Goal: Transaction & Acquisition: Purchase product/service

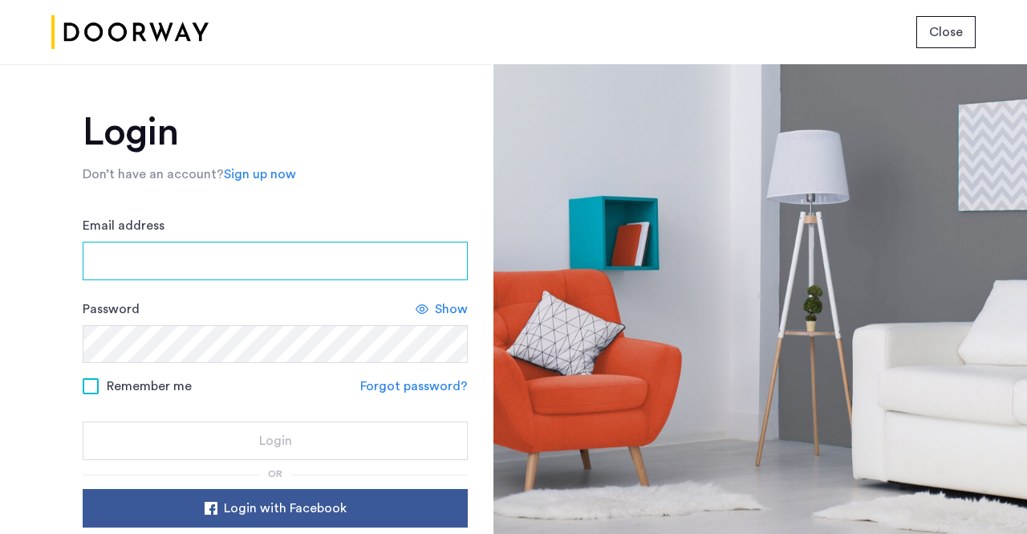
click at [141, 253] on input "Email address" at bounding box center [275, 261] width 385 height 39
type input "**********"
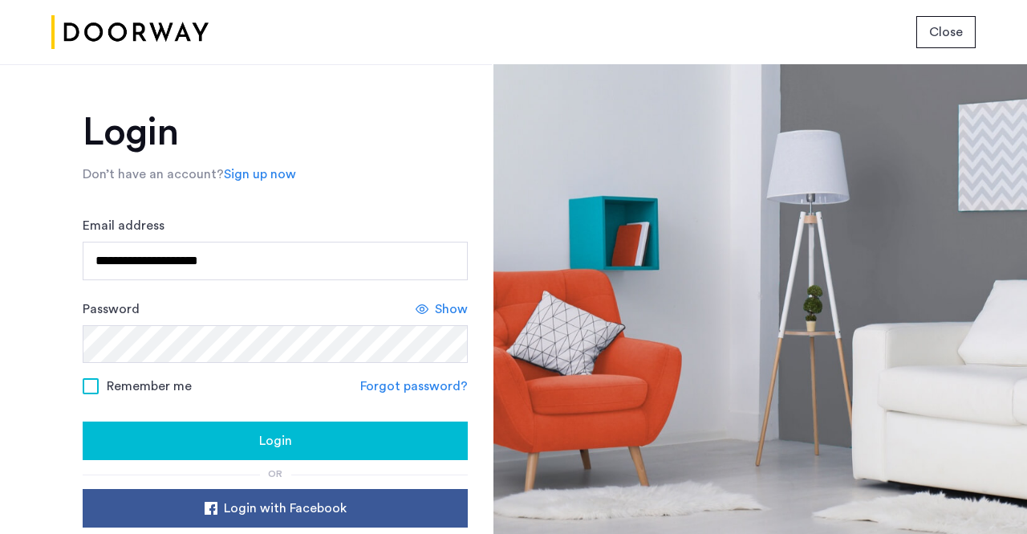
click at [421, 311] on icon at bounding box center [422, 308] width 13 height 13
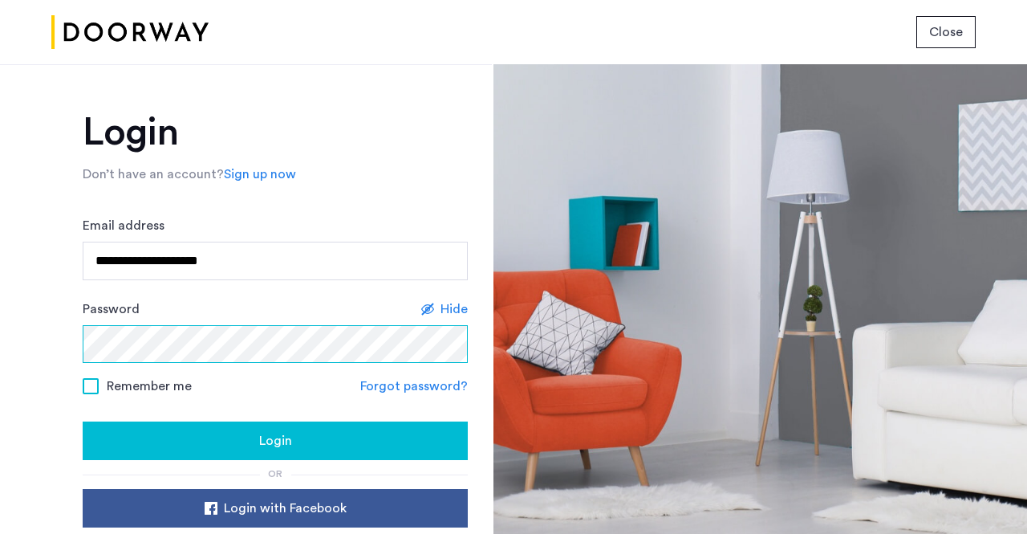
click at [83, 421] on button "Login" at bounding box center [275, 440] width 385 height 39
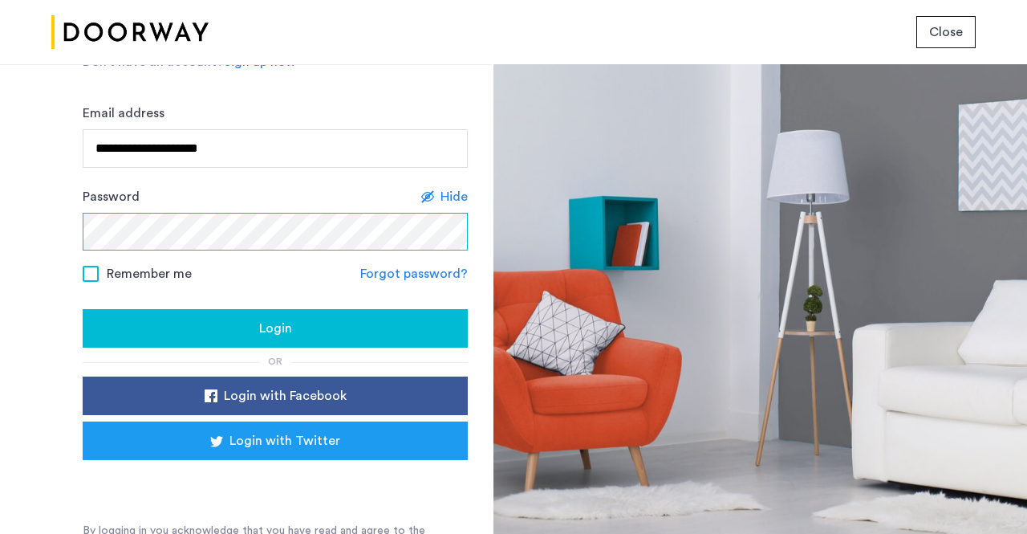
scroll to position [130, 0]
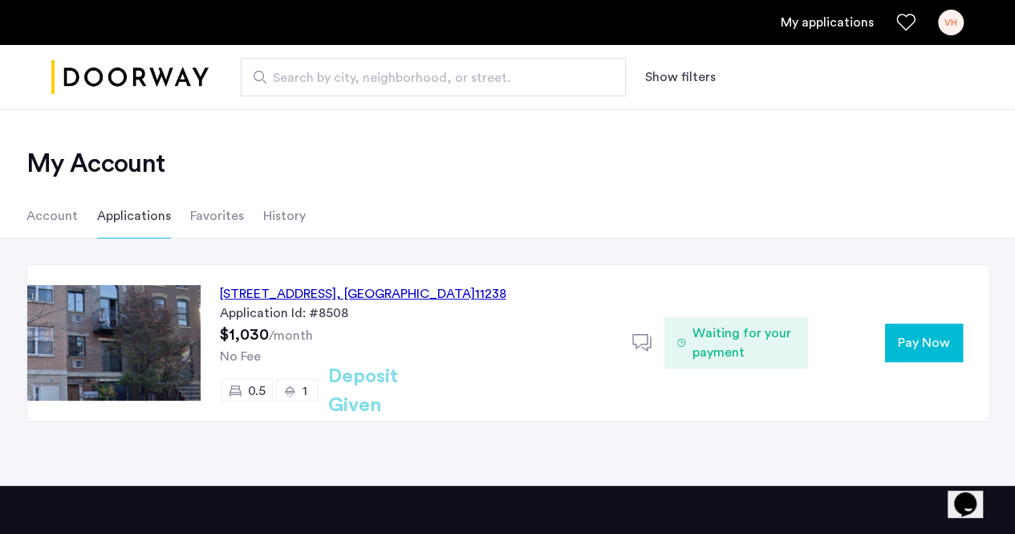
click at [911, 337] on span "Pay Now" at bounding box center [924, 342] width 52 height 19
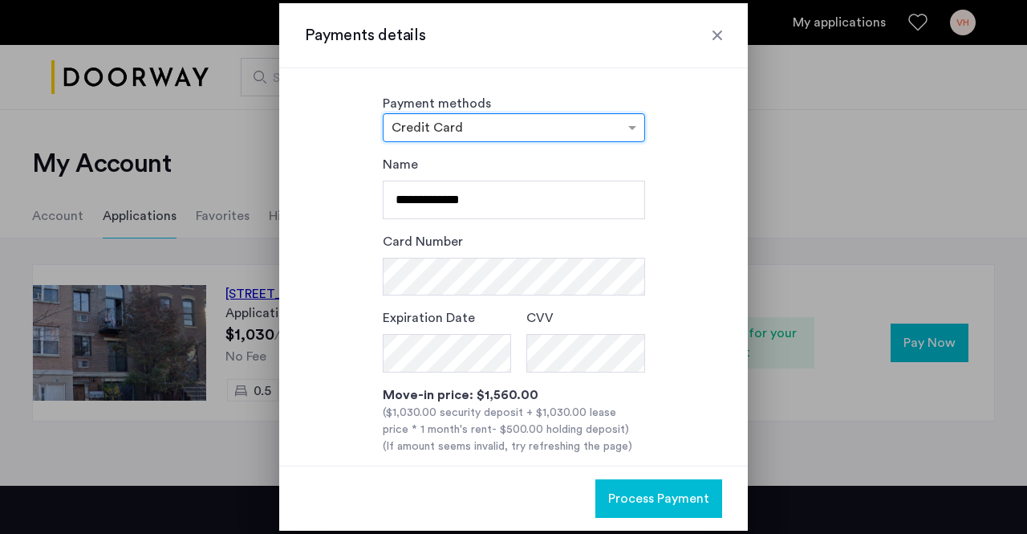
click at [709, 39] on div at bounding box center [717, 35] width 16 height 16
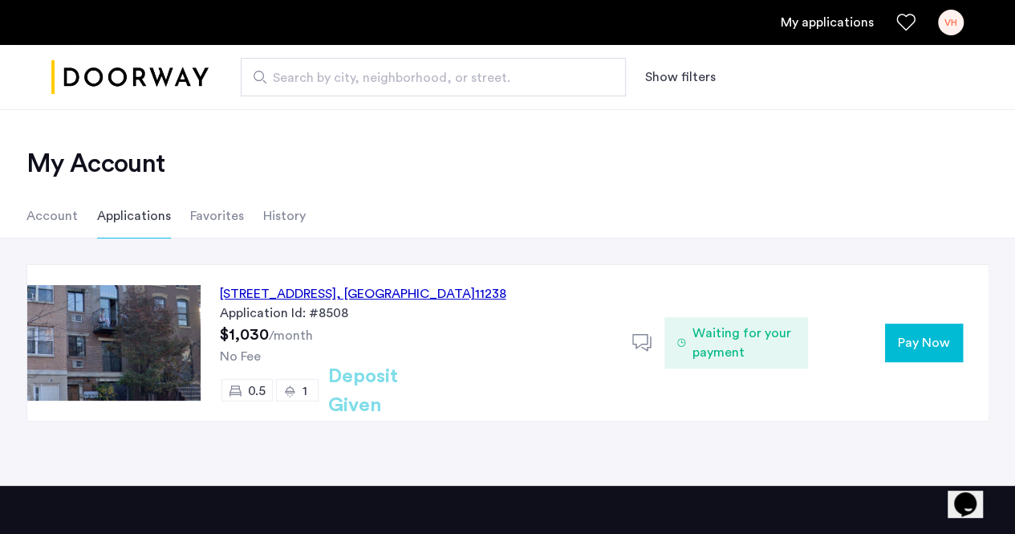
click at [318, 335] on div "451 Franklin Avenue, Unit 3SRE, Brooklyn , NY 11238 Application Id: #8508 $1,03…" at bounding box center [417, 343] width 432 height 156
click at [420, 284] on div "451 Franklin Avenue, Unit 3SRE, Brooklyn , NY 11238" at bounding box center [363, 293] width 286 height 19
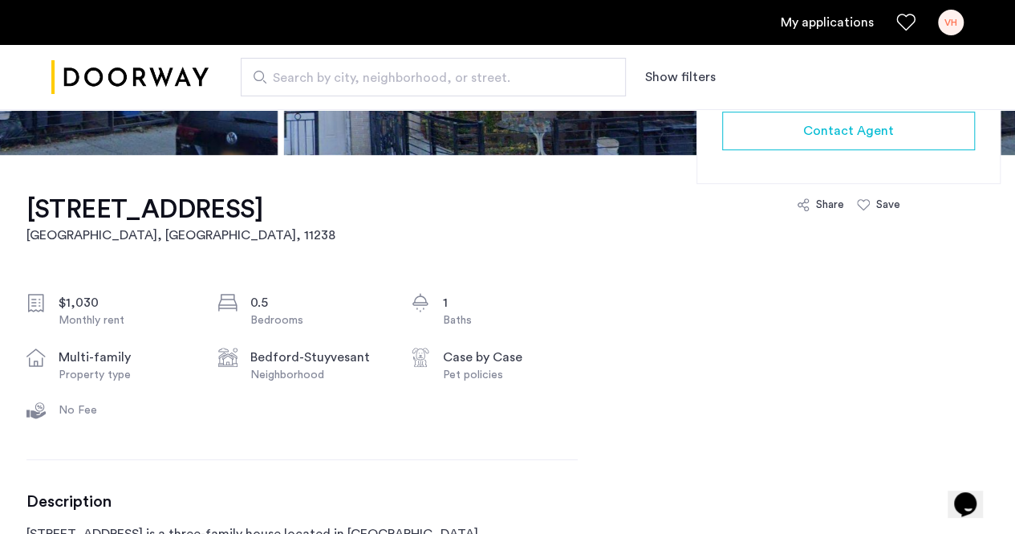
scroll to position [435, 0]
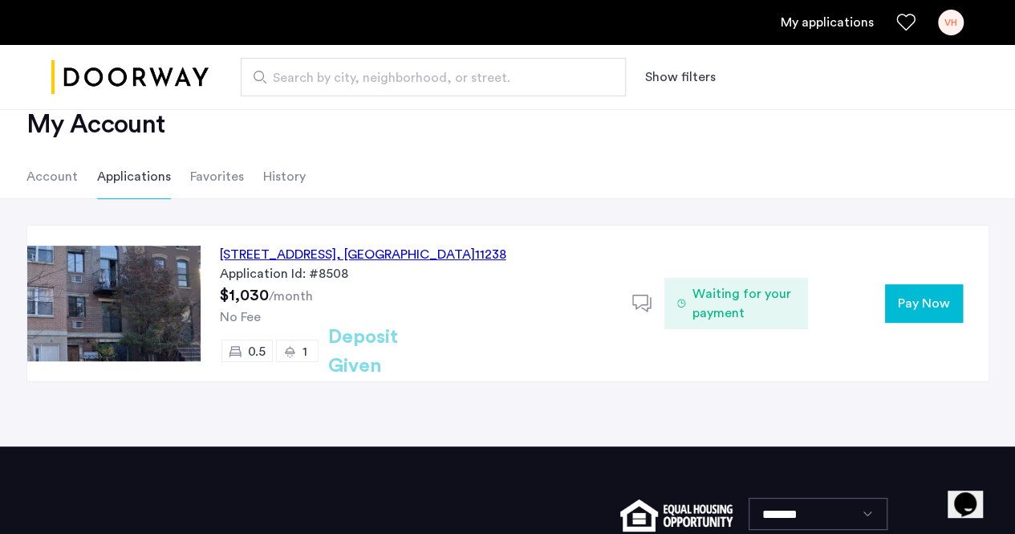
scroll to position [41, 0]
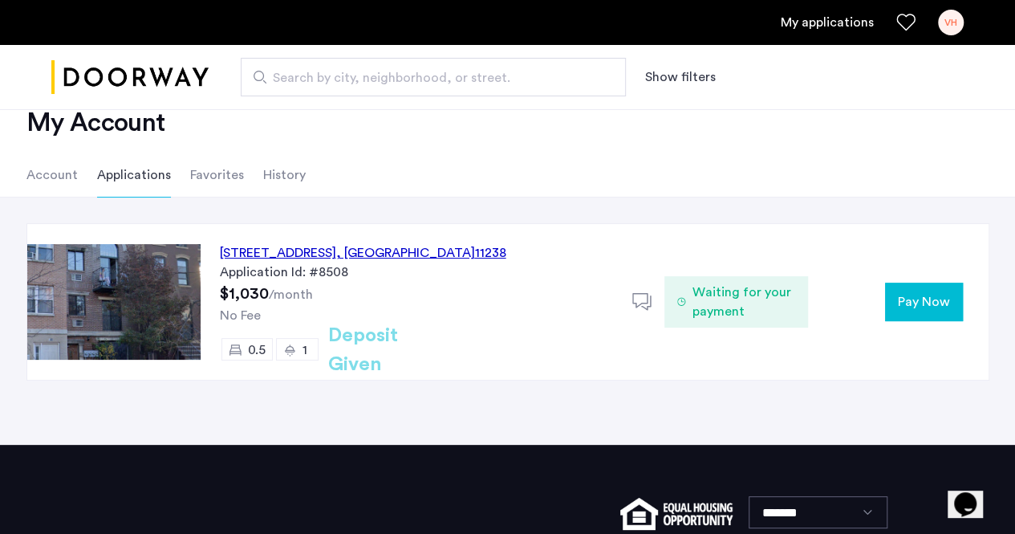
click at [693, 298] on span "Waiting for your payment" at bounding box center [744, 301] width 104 height 39
click at [635, 296] on icon at bounding box center [642, 302] width 20 height 20
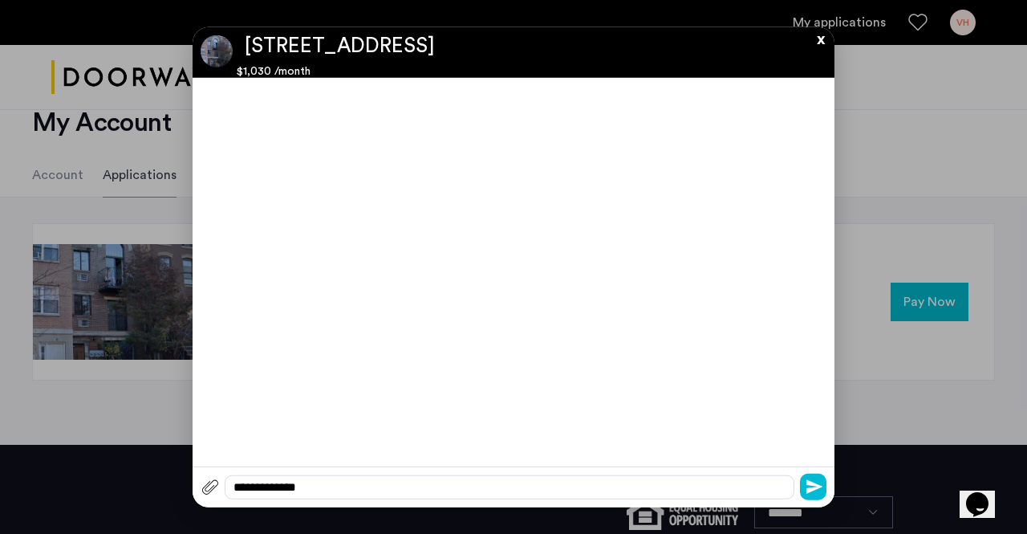
scroll to position [0, 0]
click at [820, 39] on button "x" at bounding box center [817, 35] width 24 height 18
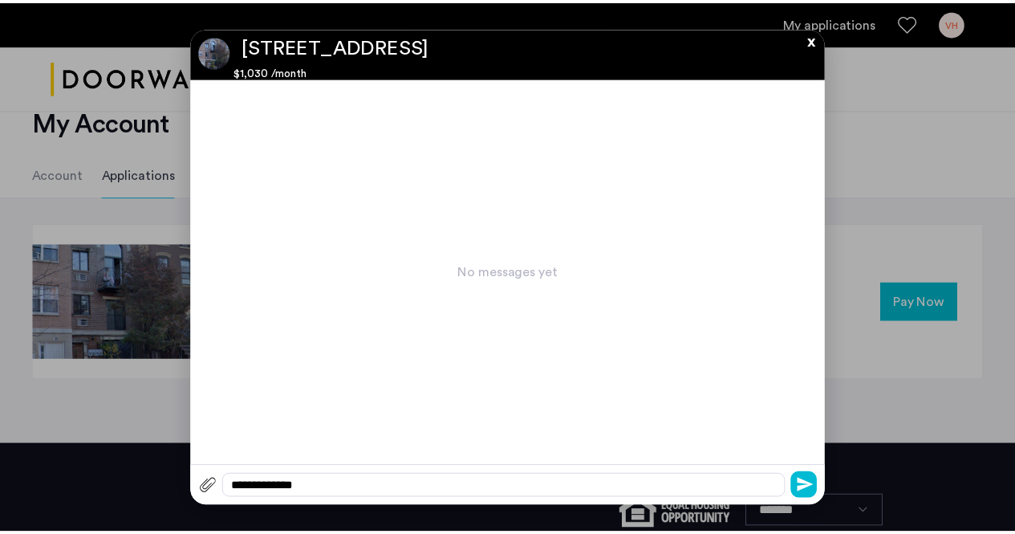
scroll to position [41, 0]
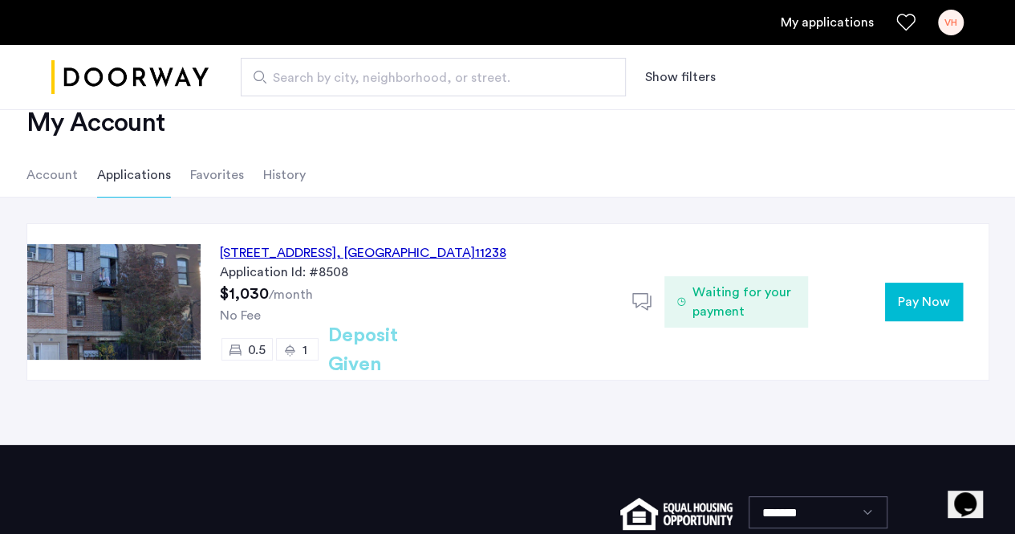
click at [63, 176] on li "Account" at bounding box center [51, 174] width 51 height 45
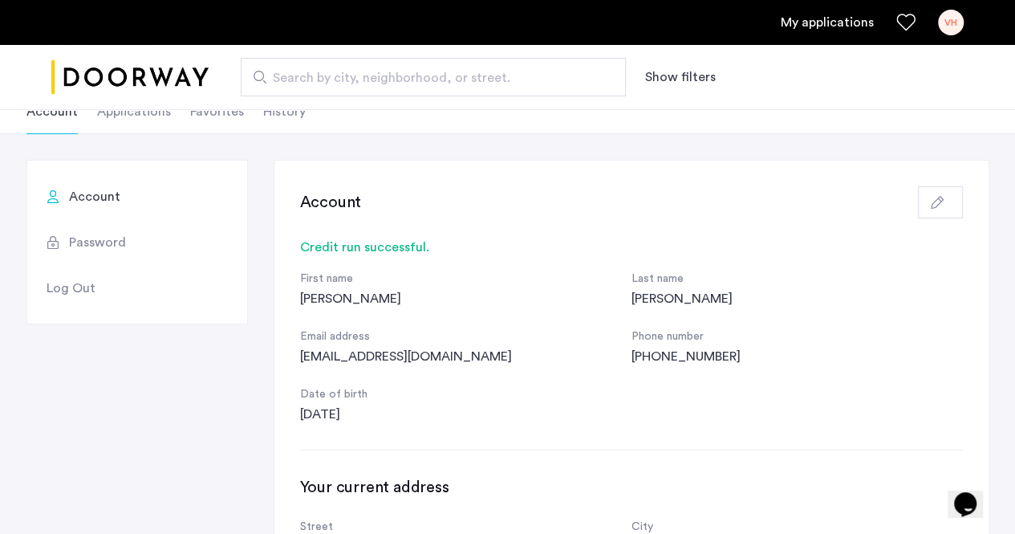
scroll to position [24, 0]
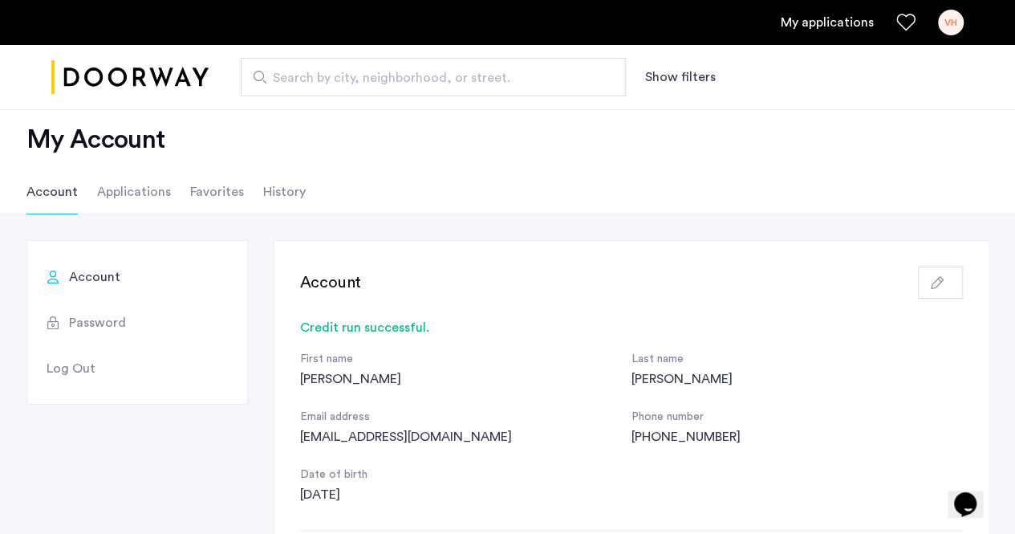
click at [112, 184] on li "Applications" at bounding box center [134, 191] width 74 height 45
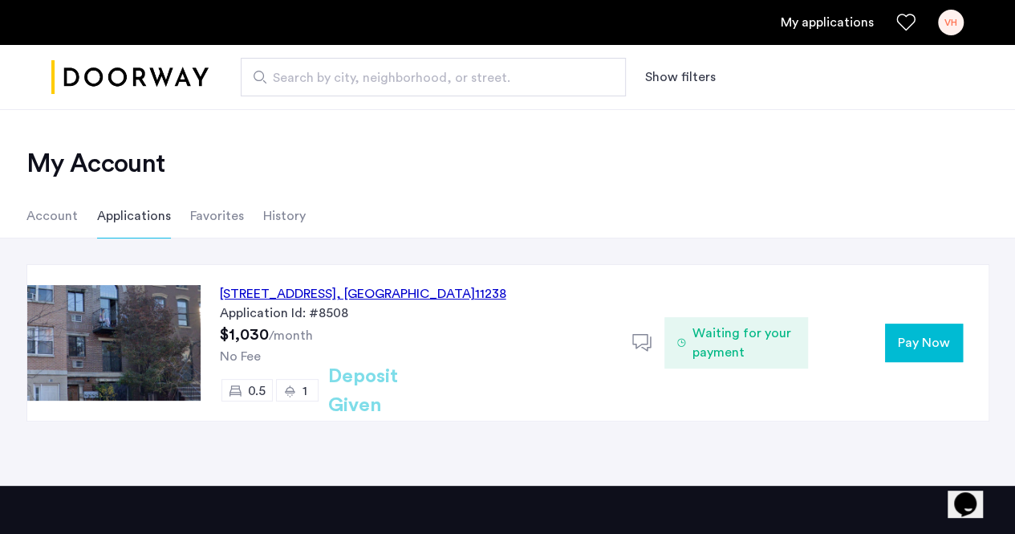
click at [916, 330] on button "Pay Now" at bounding box center [924, 342] width 78 height 39
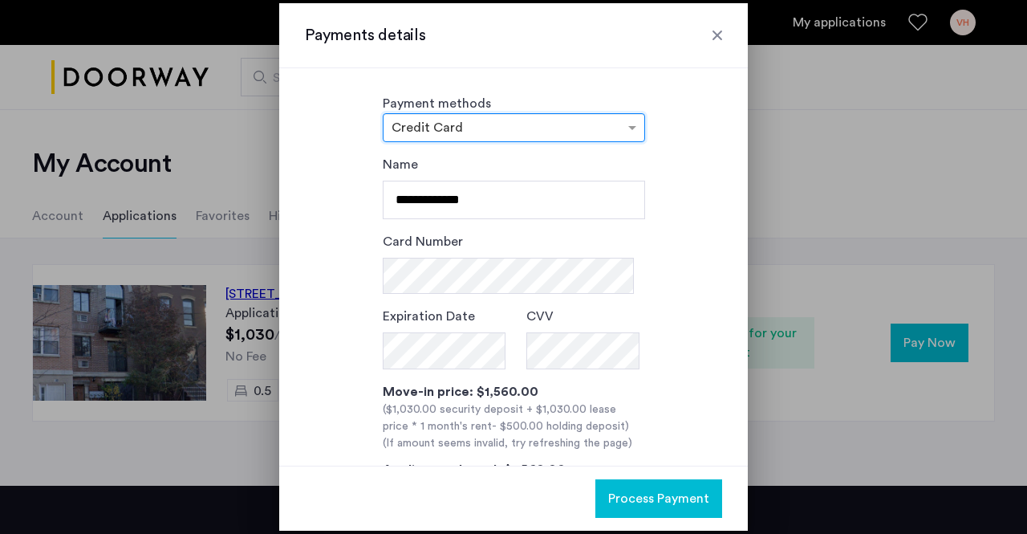
scroll to position [13, 0]
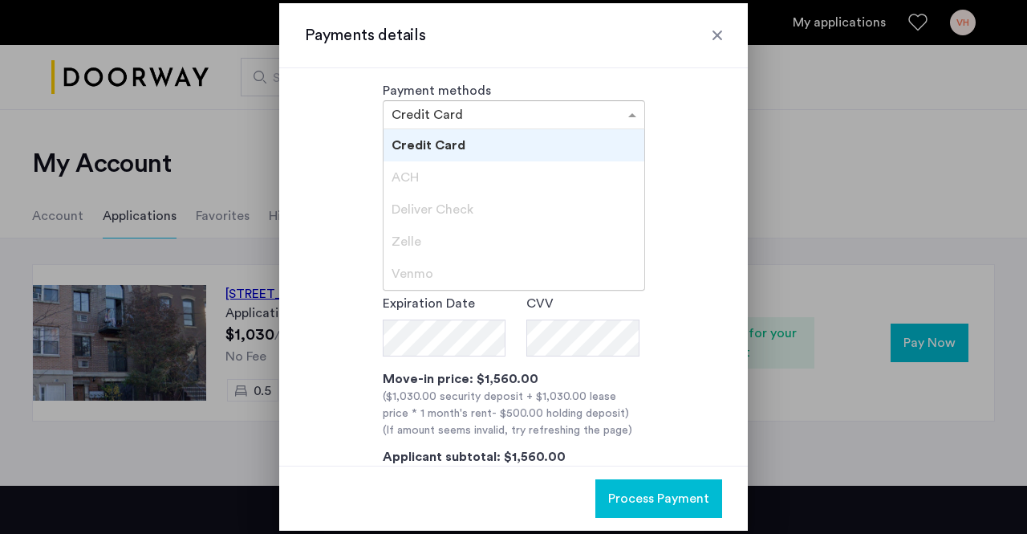
click at [520, 105] on div at bounding box center [514, 114] width 261 height 19
click at [436, 200] on div "Deliver Check" at bounding box center [514, 209] width 261 height 32
click at [462, 118] on input "text" at bounding box center [498, 116] width 213 height 11
click at [459, 119] on input "text" at bounding box center [498, 116] width 213 height 11
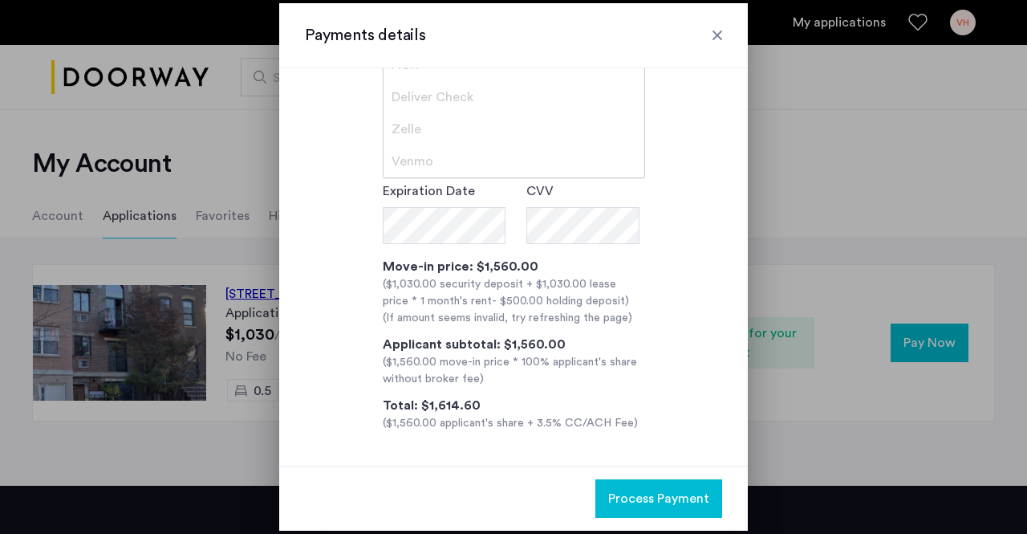
scroll to position [0, 0]
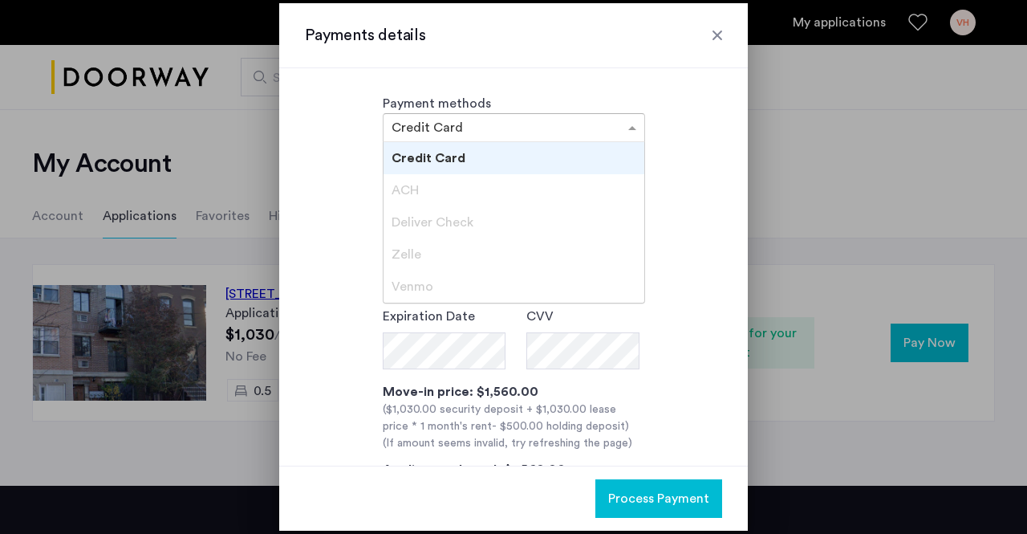
click at [601, 126] on input "text" at bounding box center [498, 129] width 213 height 11
click at [624, 128] on span at bounding box center [634, 127] width 20 height 19
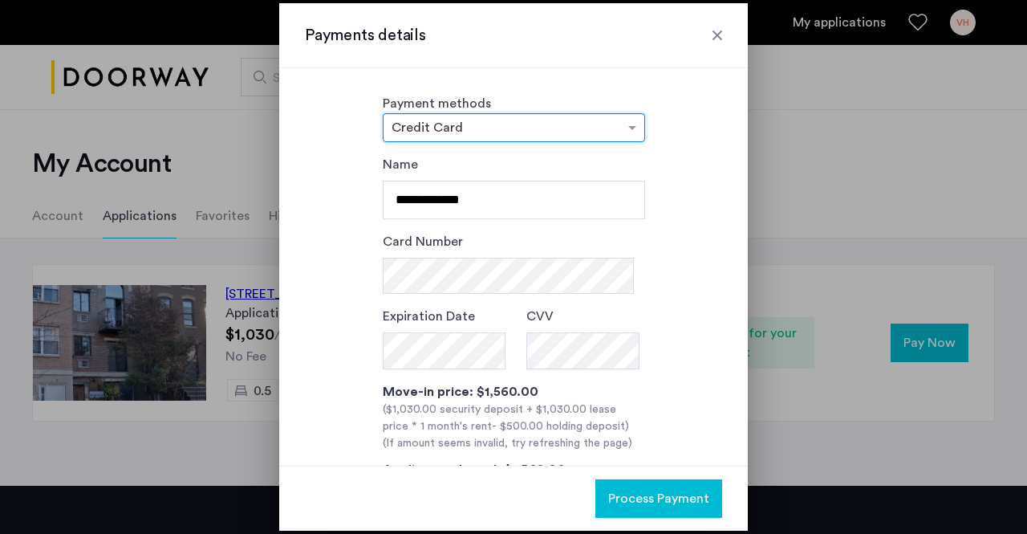
click at [616, 121] on div at bounding box center [514, 127] width 261 height 19
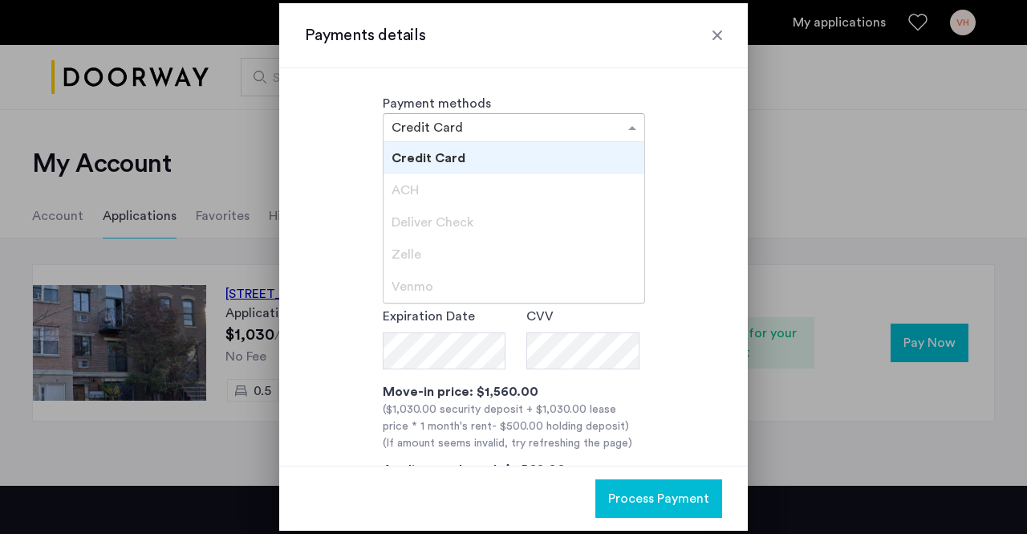
click at [507, 214] on div "Deliver Check" at bounding box center [514, 222] width 261 height 32
click at [696, 189] on div "**********" at bounding box center [513, 356] width 417 height 402
